Goal: Task Accomplishment & Management: Use online tool/utility

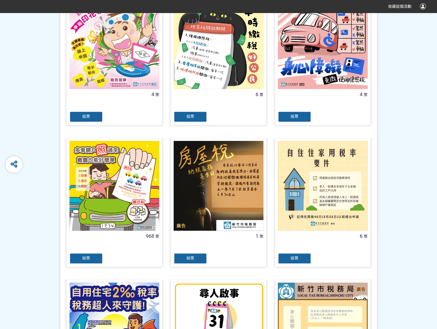
scroll to position [167, 0]
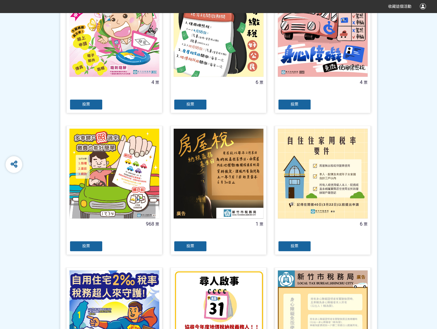
click at [76, 245] on div "投票" at bounding box center [85, 246] width 33 height 11
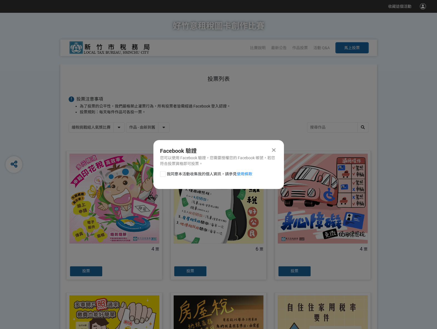
click at [163, 173] on div at bounding box center [163, 174] width 6 height 6
checkbox input "true"
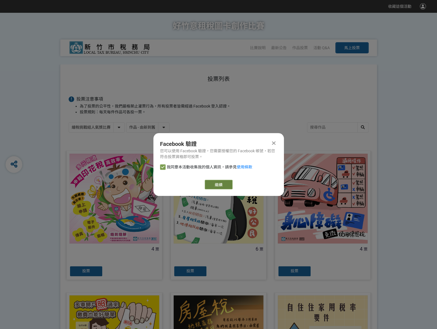
click at [212, 185] on link "繼續" at bounding box center [219, 184] width 28 height 9
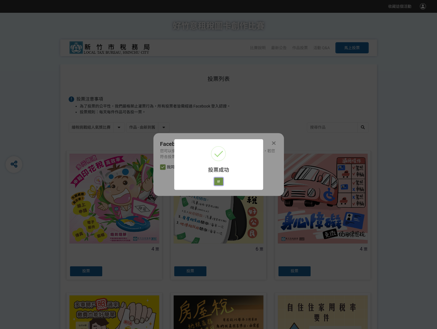
click at [219, 181] on button "好" at bounding box center [218, 181] width 9 height 8
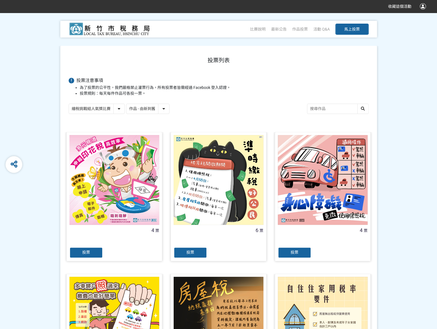
scroll to position [31, 0]
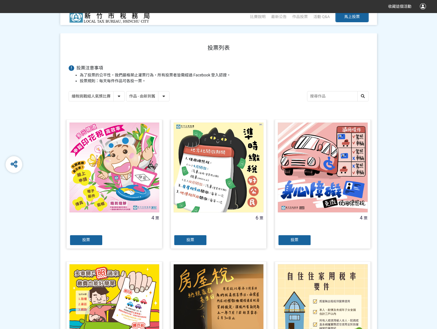
click at [126, 96] on div "作品 - 由新到舊 作品 - 由舊到新 票數 - 由多到少 票數 - 由少到多" at bounding box center [147, 96] width 43 height 10
drag, startPoint x: 121, startPoint y: 95, endPoint x: 121, endPoint y: 98, distance: 3.4
click at [121, 95] on select "繪稅挑戰組人氣獎比賽 活用智繪組人氣獎投票" at bounding box center [97, 96] width 56 height 10
select select "13167"
click at [69, 91] on select "繪稅挑戰組人氣獎比賽 活用智繪組人氣獎投票" at bounding box center [97, 96] width 56 height 10
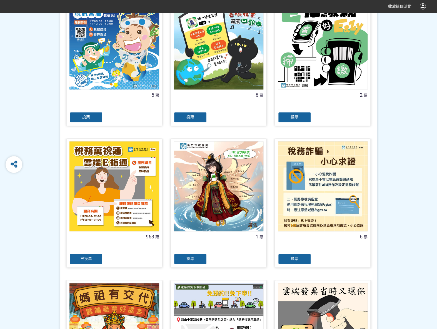
scroll to position [167, 0]
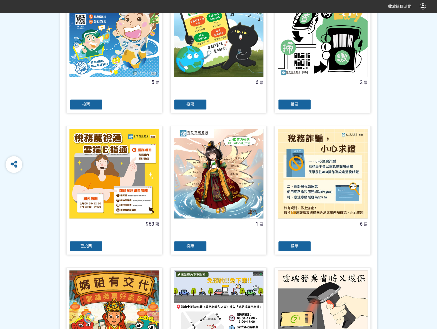
click at [88, 246] on span "已投票" at bounding box center [86, 246] width 12 height 4
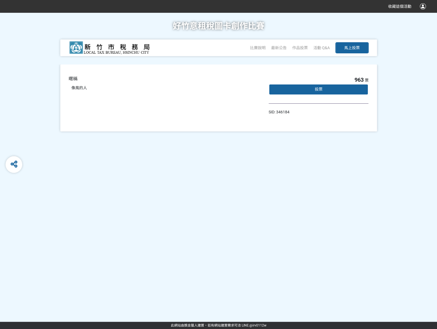
click at [319, 91] on span "投票" at bounding box center [318, 89] width 8 height 4
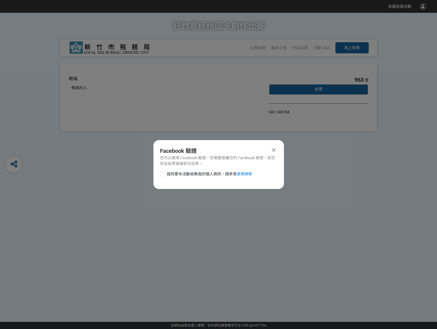
click at [163, 175] on div at bounding box center [163, 174] width 6 height 6
checkbox input "true"
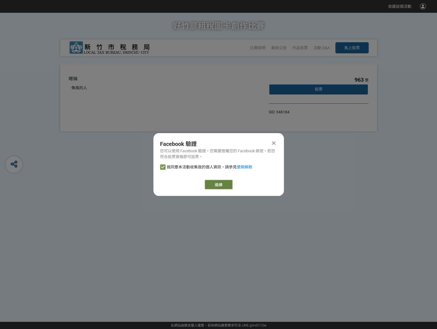
click at [216, 184] on link "繼續" at bounding box center [219, 184] width 28 height 9
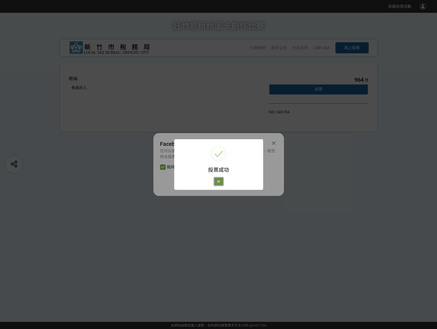
click at [222, 180] on button "好" at bounding box center [218, 181] width 9 height 8
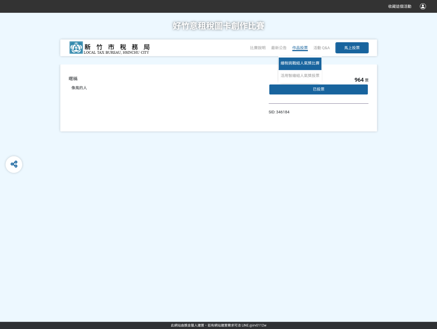
click at [291, 63] on span "繪稅挑戰組人氣獎比賽" at bounding box center [300, 63] width 39 height 4
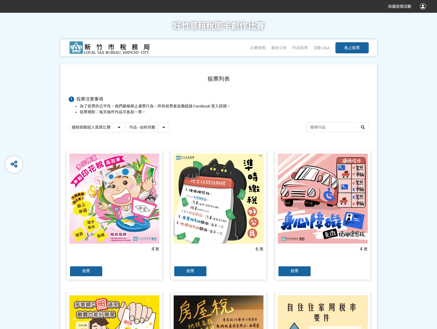
click at [161, 127] on select "作品 - 由新到舊 作品 - 由舊到新 票數 - 由多到少 票數 - 由少到多" at bounding box center [147, 127] width 43 height 10
select select "vote"
click at [126, 122] on select "作品 - 由新到舊 作品 - 由舊到新 票數 - 由多到少 票數 - 由少到多" at bounding box center [147, 127] width 43 height 10
